Goal: Information Seeking & Learning: Find specific fact

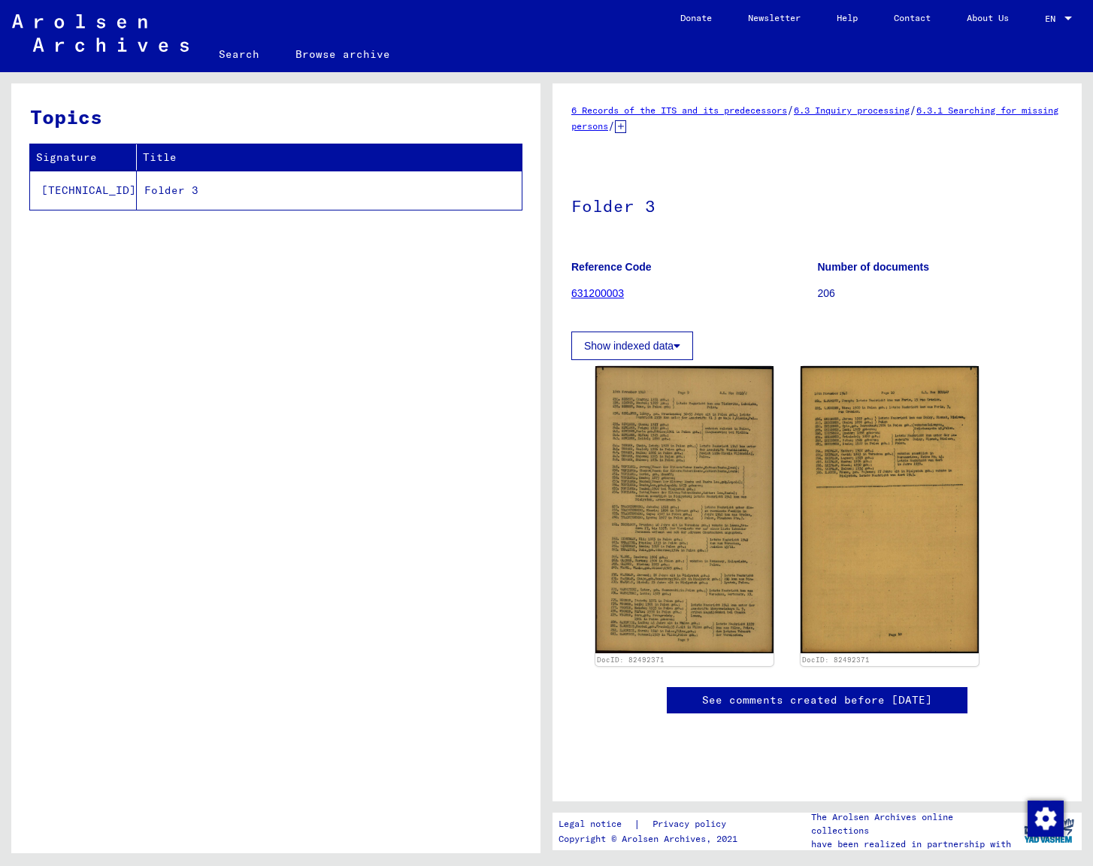
click at [738, 503] on img at bounding box center [685, 510] width 178 height 288
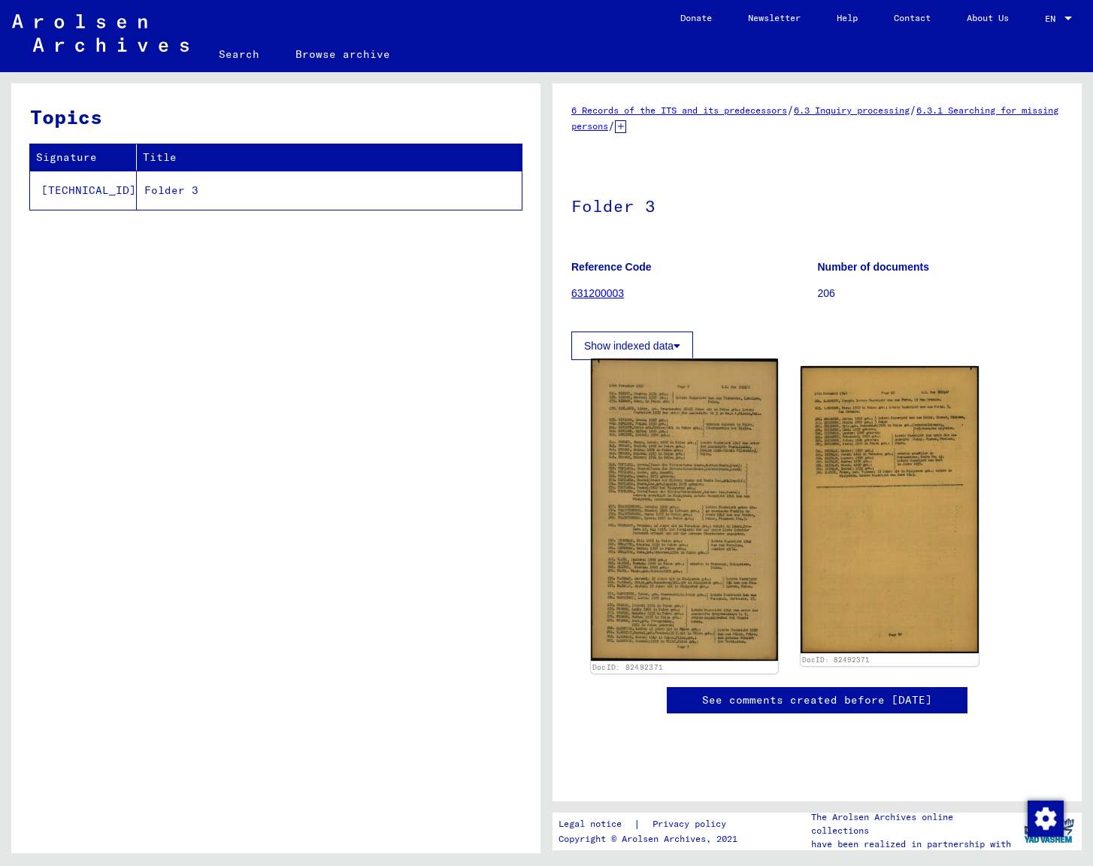
click at [708, 568] on img at bounding box center [684, 510] width 187 height 302
click at [690, 413] on img at bounding box center [684, 510] width 187 height 302
click at [644, 529] on img at bounding box center [684, 510] width 187 height 302
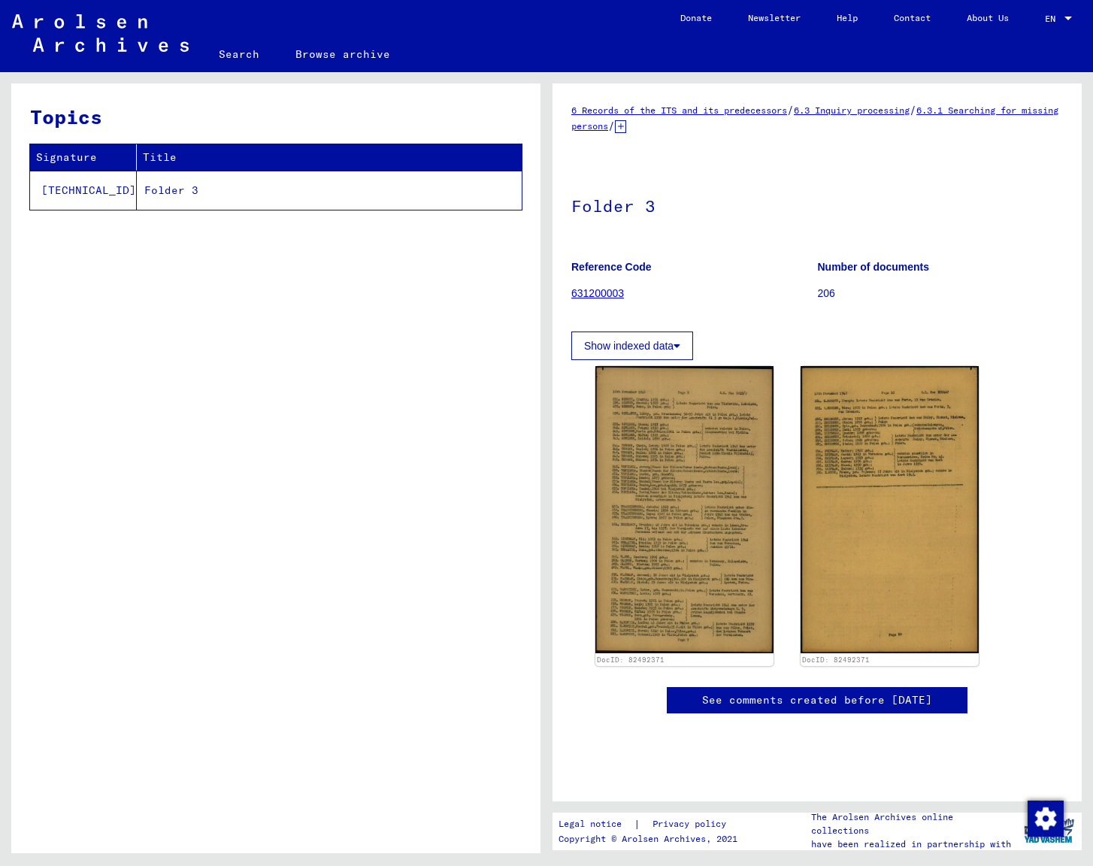
click at [886, 326] on div "Show indexed data" at bounding box center [818, 339] width 492 height 44
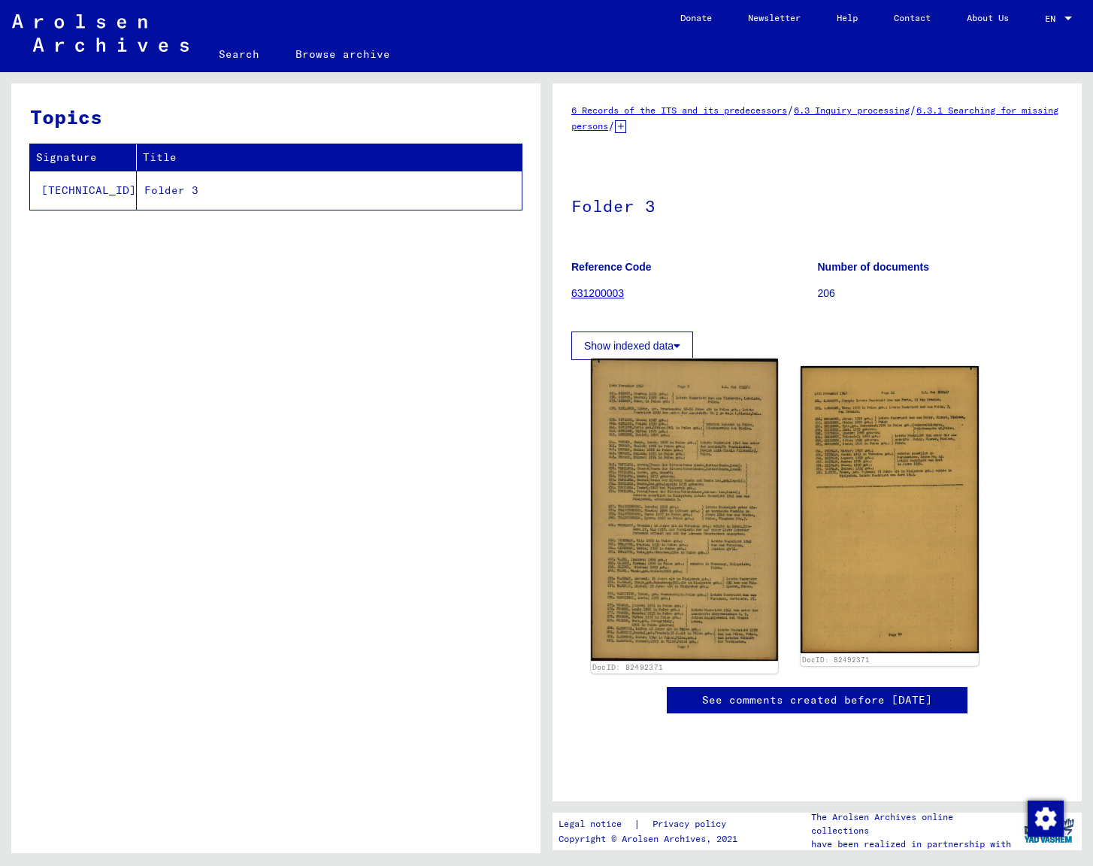
click at [696, 444] on img at bounding box center [684, 510] width 187 height 302
click at [694, 468] on img at bounding box center [684, 510] width 187 height 302
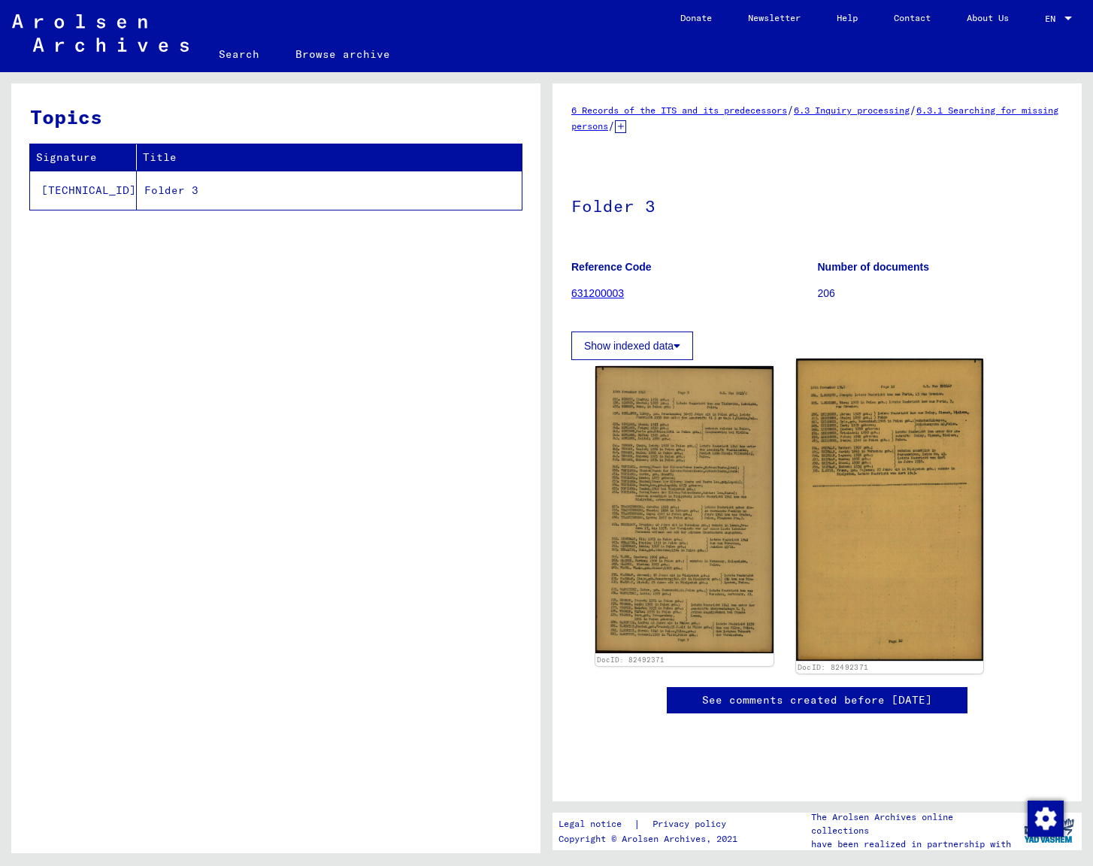
click at [835, 511] on img at bounding box center [889, 510] width 187 height 302
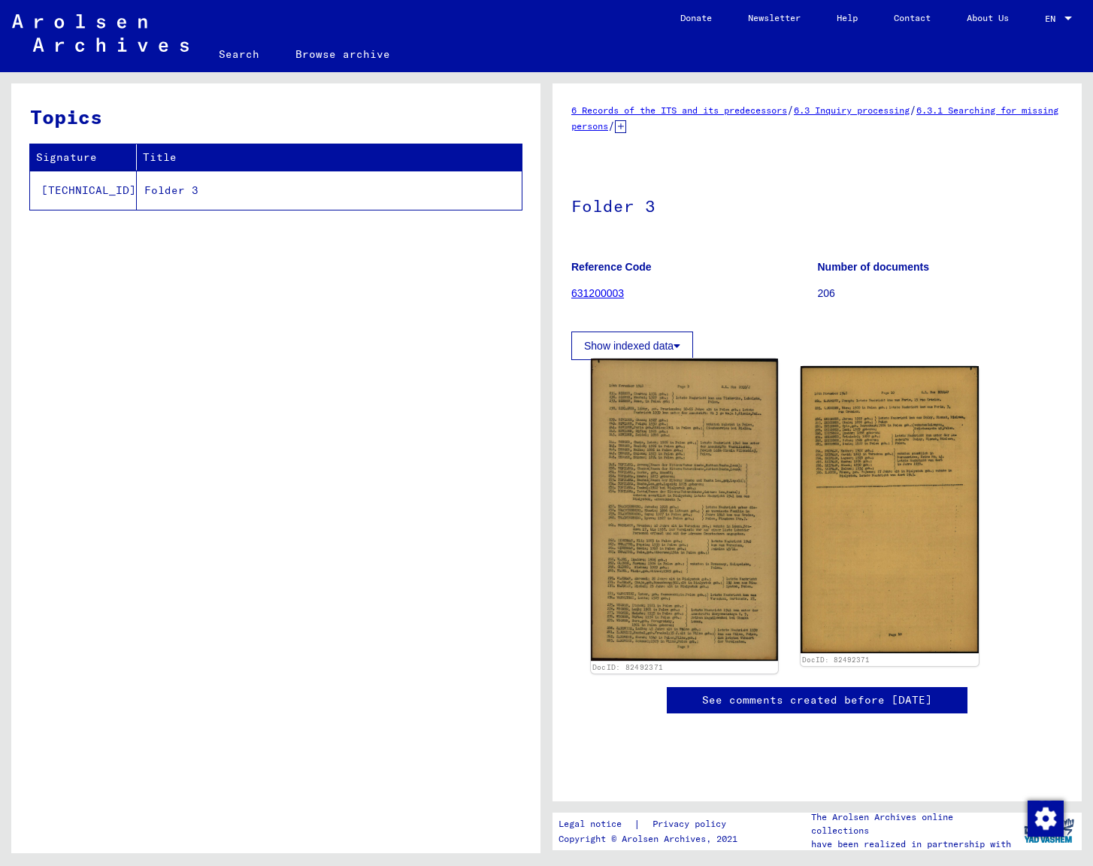
click at [711, 539] on img at bounding box center [684, 510] width 187 height 302
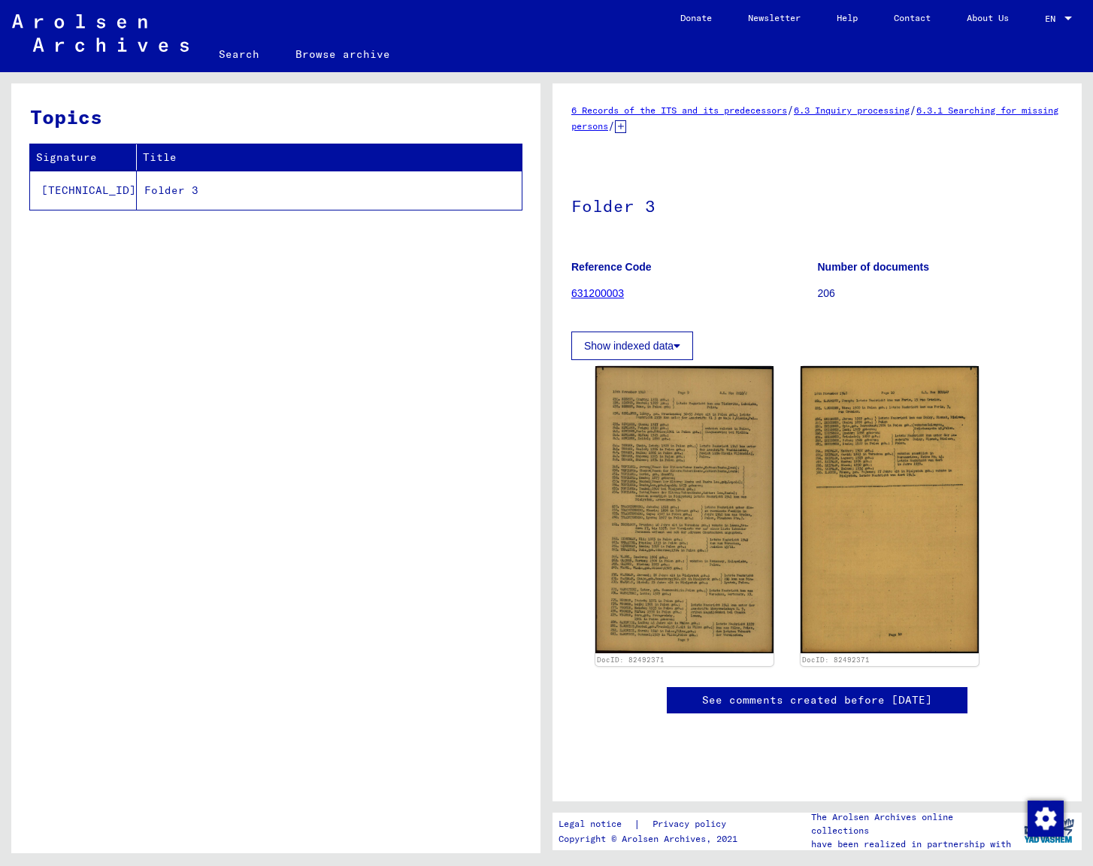
click at [647, 341] on button "Show indexed data" at bounding box center [633, 346] width 122 height 29
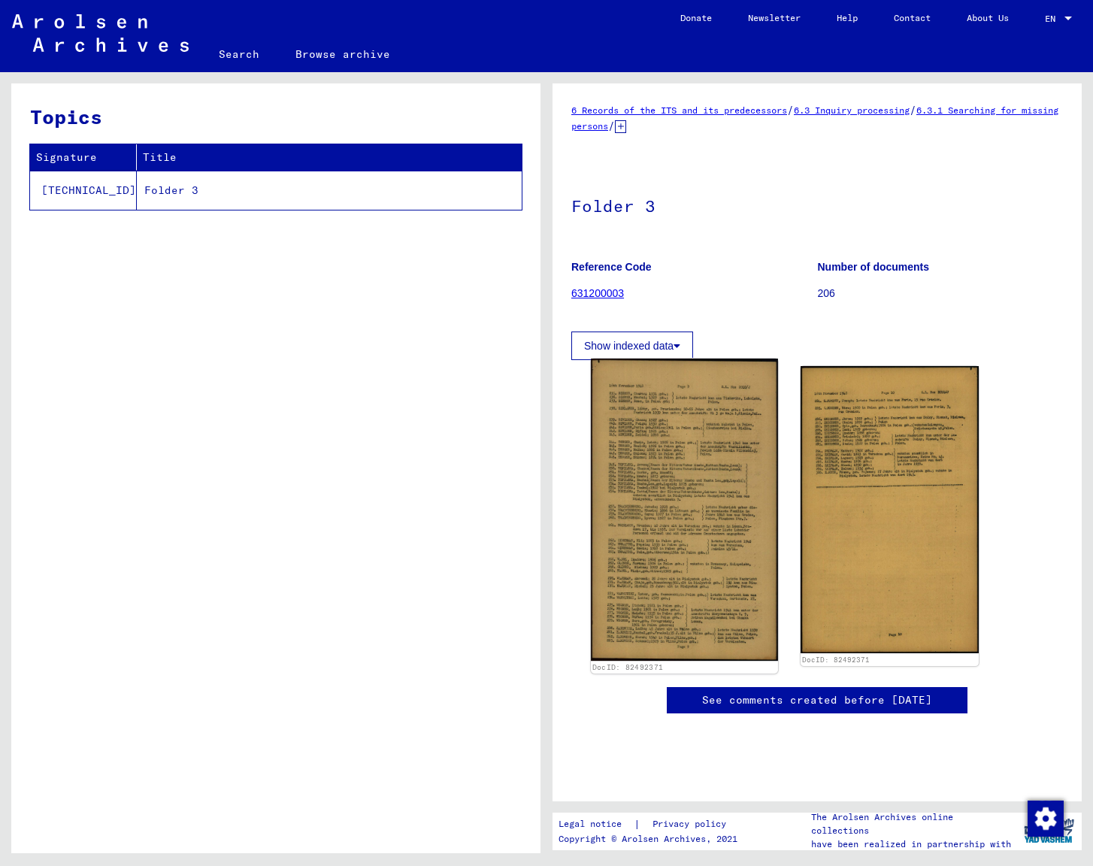
click at [659, 448] on img at bounding box center [684, 510] width 187 height 302
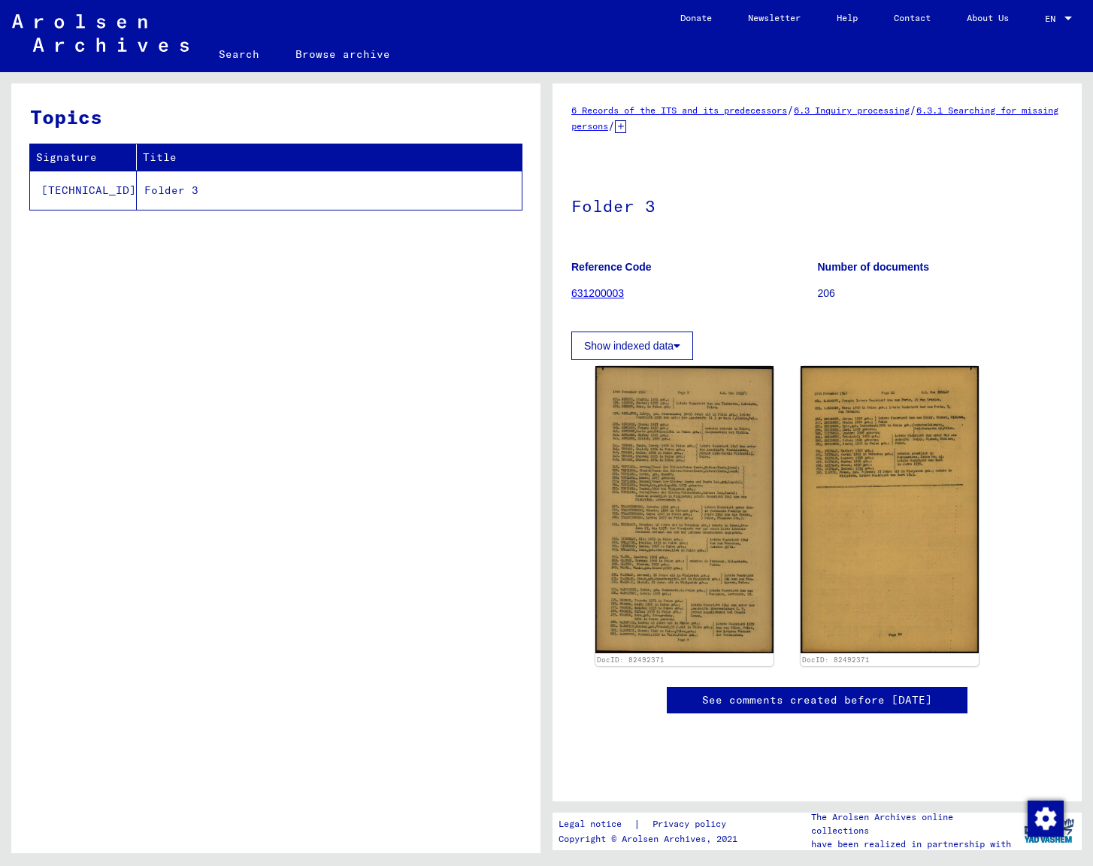
click at [614, 301] on figure "Reference Code 631200003" at bounding box center [695, 283] width 246 height 68
click at [617, 296] on link "631200003" at bounding box center [598, 293] width 53 height 12
